Goal: Task Accomplishment & Management: Manage account settings

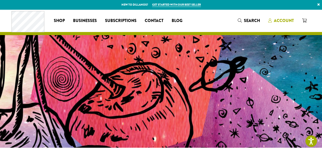
click at [279, 21] on span "Account" at bounding box center [284, 21] width 20 height 6
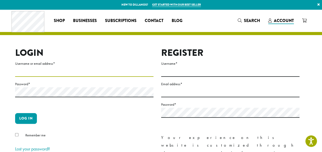
type input "**********"
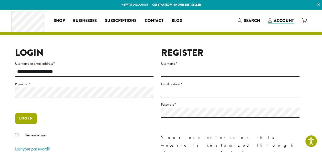
click at [26, 121] on button "Log in" at bounding box center [26, 118] width 22 height 11
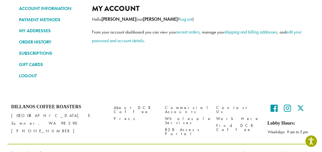
scroll to position [51, 0]
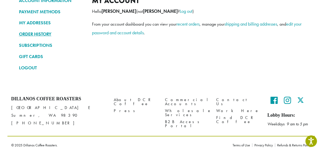
click at [42, 34] on link "ORDER HISTORY" at bounding box center [51, 34] width 65 height 9
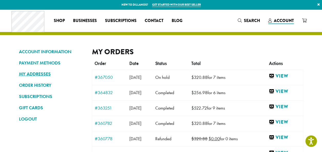
click at [29, 74] on link "MY ADDRESSES" at bounding box center [51, 74] width 65 height 9
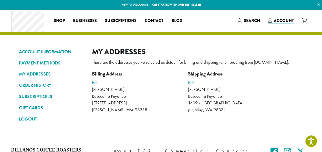
click at [36, 86] on link "ORDER HISTORY" at bounding box center [51, 85] width 65 height 9
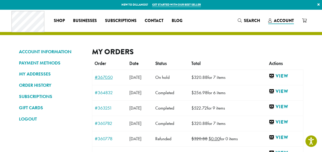
click at [102, 78] on link "#367050" at bounding box center [110, 77] width 30 height 5
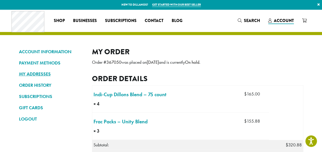
click at [38, 73] on link "MY ADDRESSES" at bounding box center [51, 74] width 65 height 9
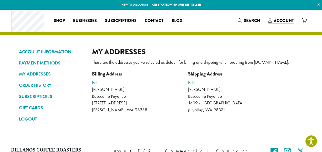
drag, startPoint x: 307, startPoint y: 50, endPoint x: 286, endPoint y: 47, distance: 21.0
click at [306, 50] on div "ACCOUNT INFORMATION PAYMENT METHODS MY ADDRESSES ORDER HISTORY SUBSCRIPTIONS GI…" at bounding box center [160, 74] width 307 height 130
